Goal: Transaction & Acquisition: Purchase product/service

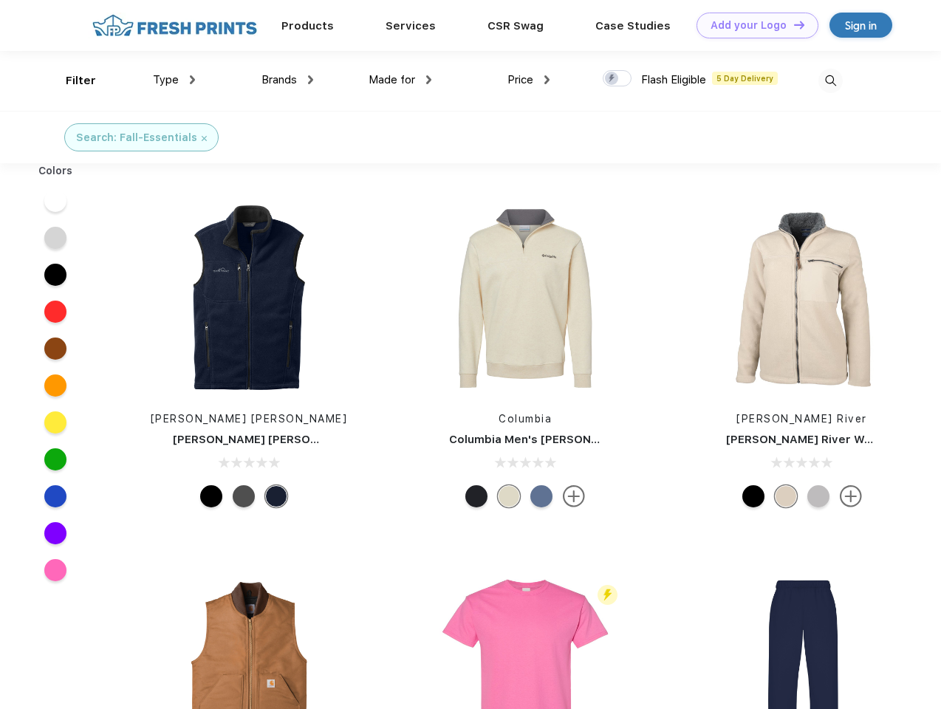
click at [752, 25] on link "Add your Logo Design Tool" at bounding box center [757, 26] width 122 height 26
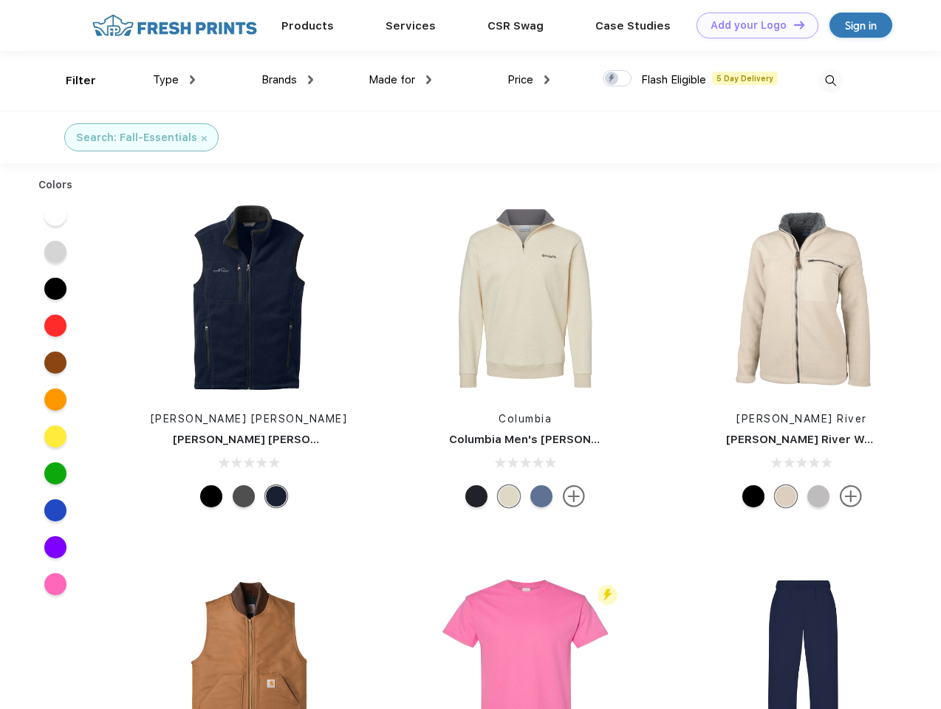
click at [0, 0] on div "Design Tool" at bounding box center [0, 0] width 0 height 0
click at [792, 24] on link "Add your Logo Design Tool" at bounding box center [757, 26] width 122 height 26
click at [71, 80] on div "Filter" at bounding box center [81, 80] width 30 height 17
click at [174, 80] on span "Type" at bounding box center [166, 79] width 26 height 13
click at [287, 80] on span "Brands" at bounding box center [278, 79] width 35 height 13
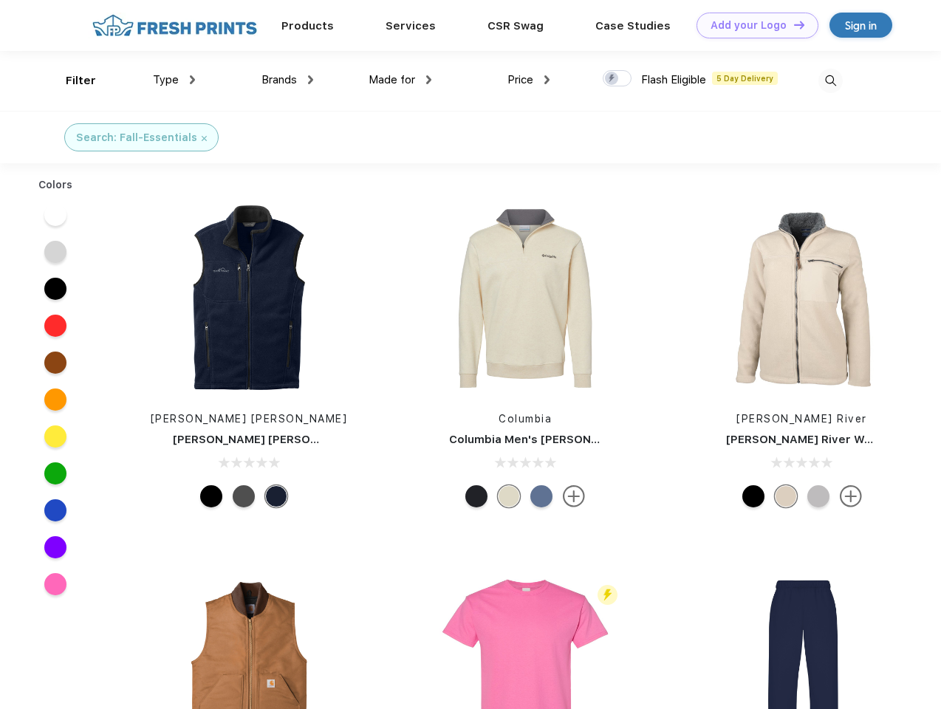
click at [400, 80] on span "Made for" at bounding box center [391, 79] width 47 height 13
click at [529, 80] on span "Price" at bounding box center [520, 79] width 26 height 13
click at [617, 79] on div at bounding box center [617, 78] width 29 height 16
click at [612, 79] on input "checkbox" at bounding box center [608, 74] width 10 height 10
click at [830, 80] on img at bounding box center [830, 81] width 24 height 24
